Goal: Task Accomplishment & Management: Use online tool/utility

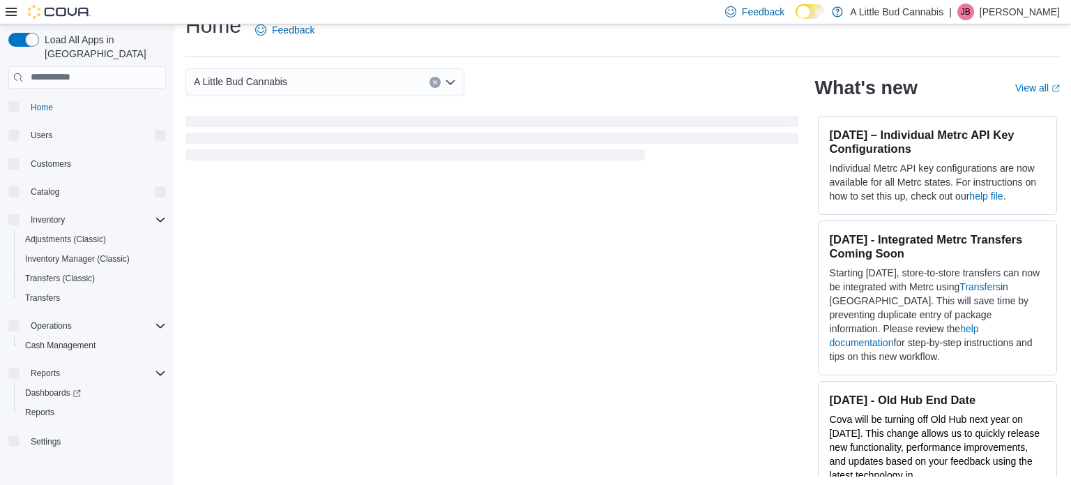
scroll to position [26, 0]
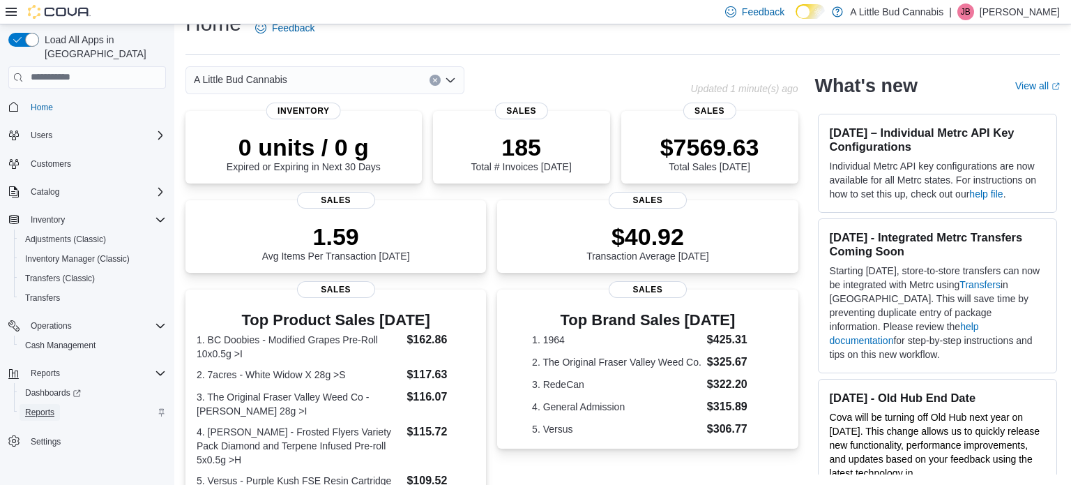
click at [54, 404] on link "Reports" at bounding box center [40, 412] width 40 height 17
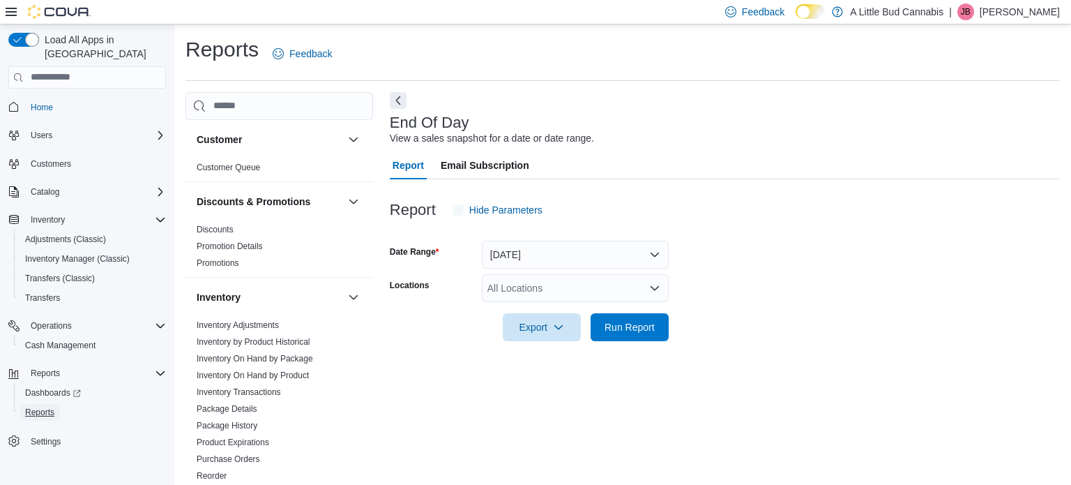
scroll to position [9, 0]
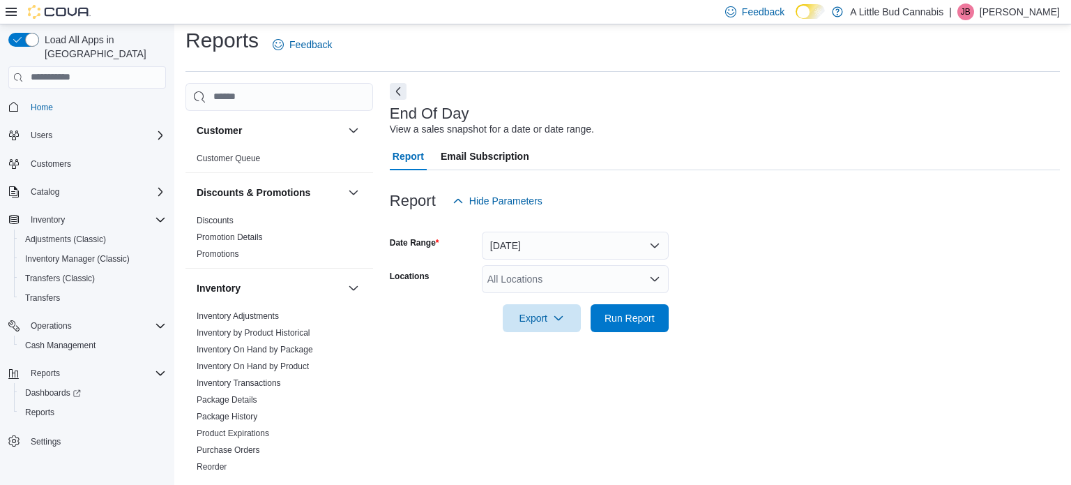
click at [531, 277] on div "All Locations" at bounding box center [575, 279] width 187 height 28
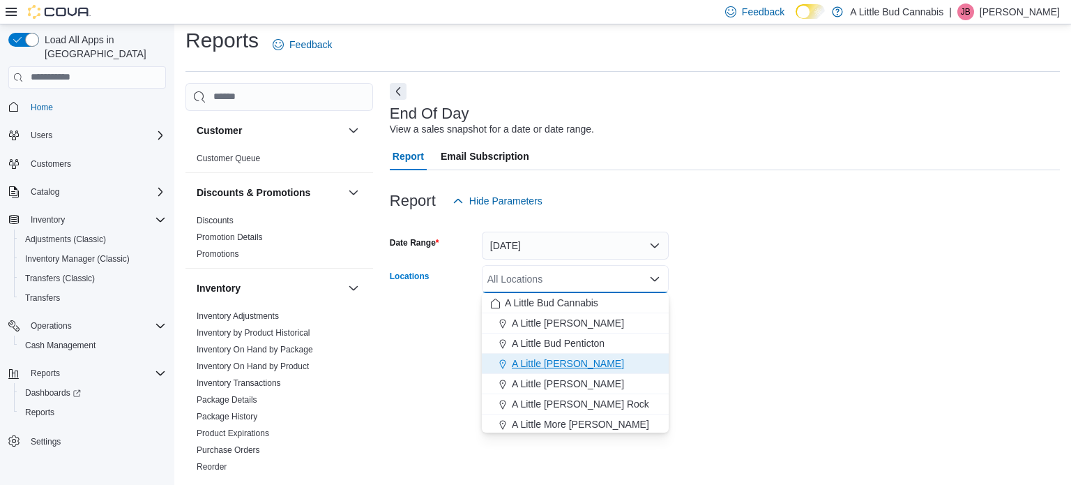
click at [536, 359] on span "A Little Bud Summerland" at bounding box center [568, 363] width 112 height 14
click at [770, 282] on form "Date Range Today Locations A Little Bud Summerland Combo box. Selected. A Littl…" at bounding box center [725, 273] width 670 height 117
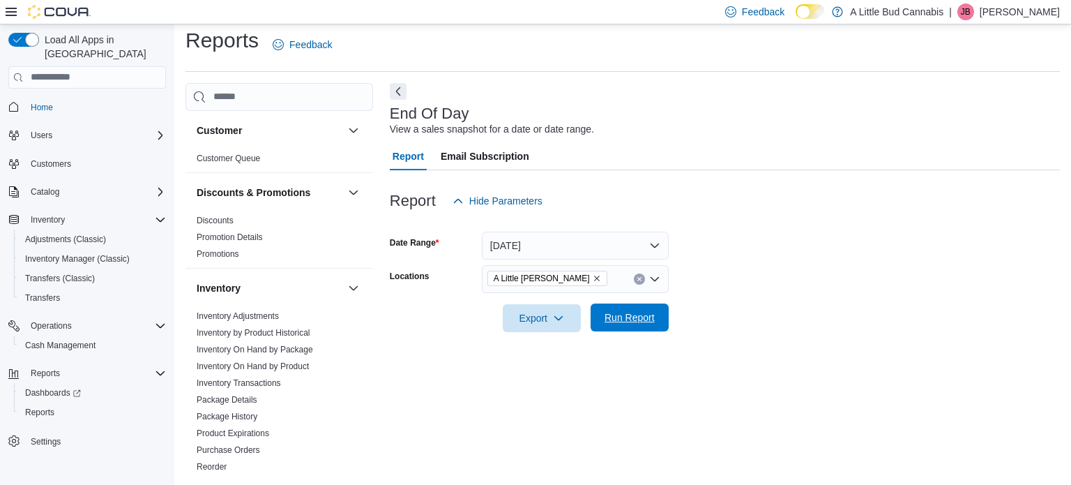
click at [640, 327] on span "Run Report" at bounding box center [629, 317] width 61 height 28
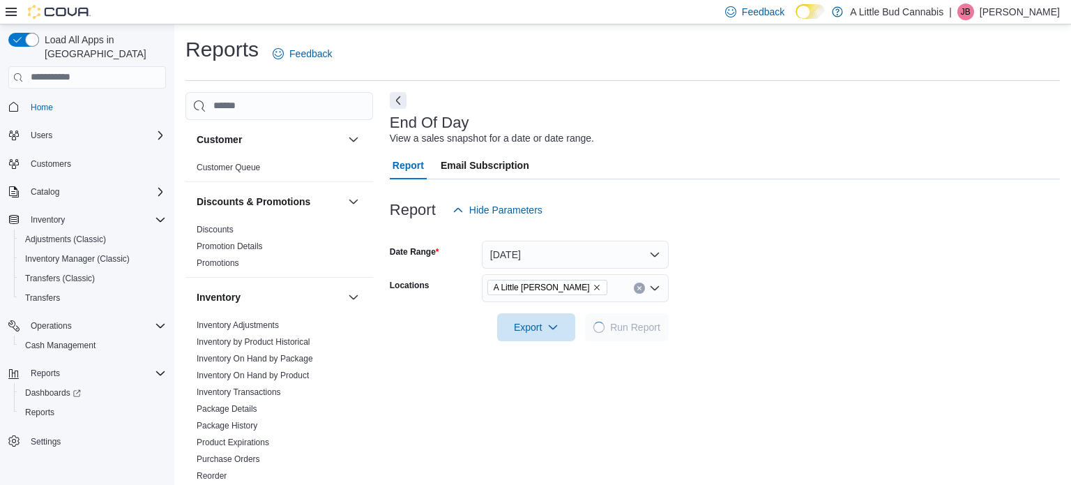
scroll to position [9, 0]
